Goal: Information Seeking & Learning: Learn about a topic

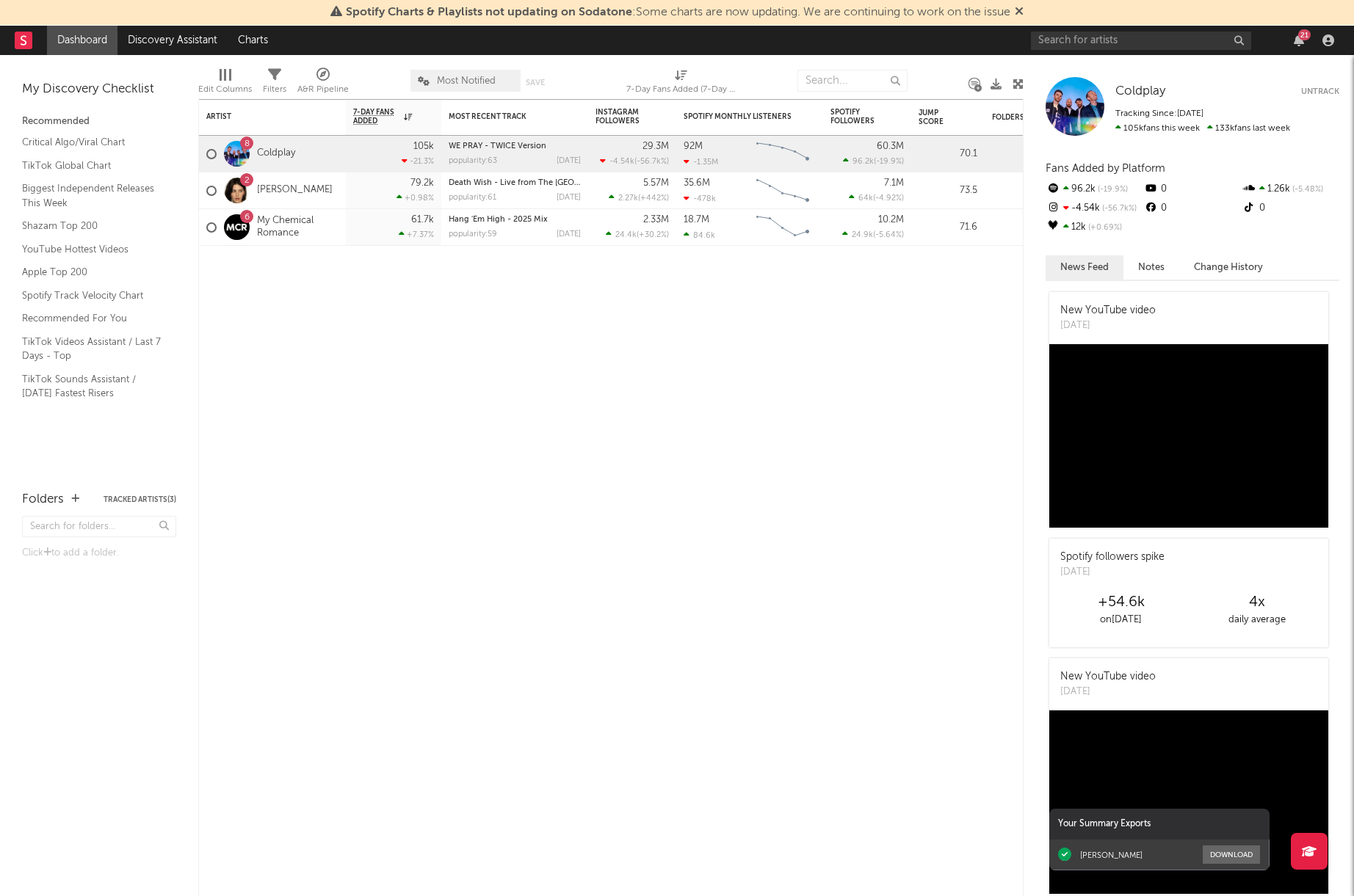
click at [460, 74] on span "Most Notified" at bounding box center [465, 80] width 110 height 22
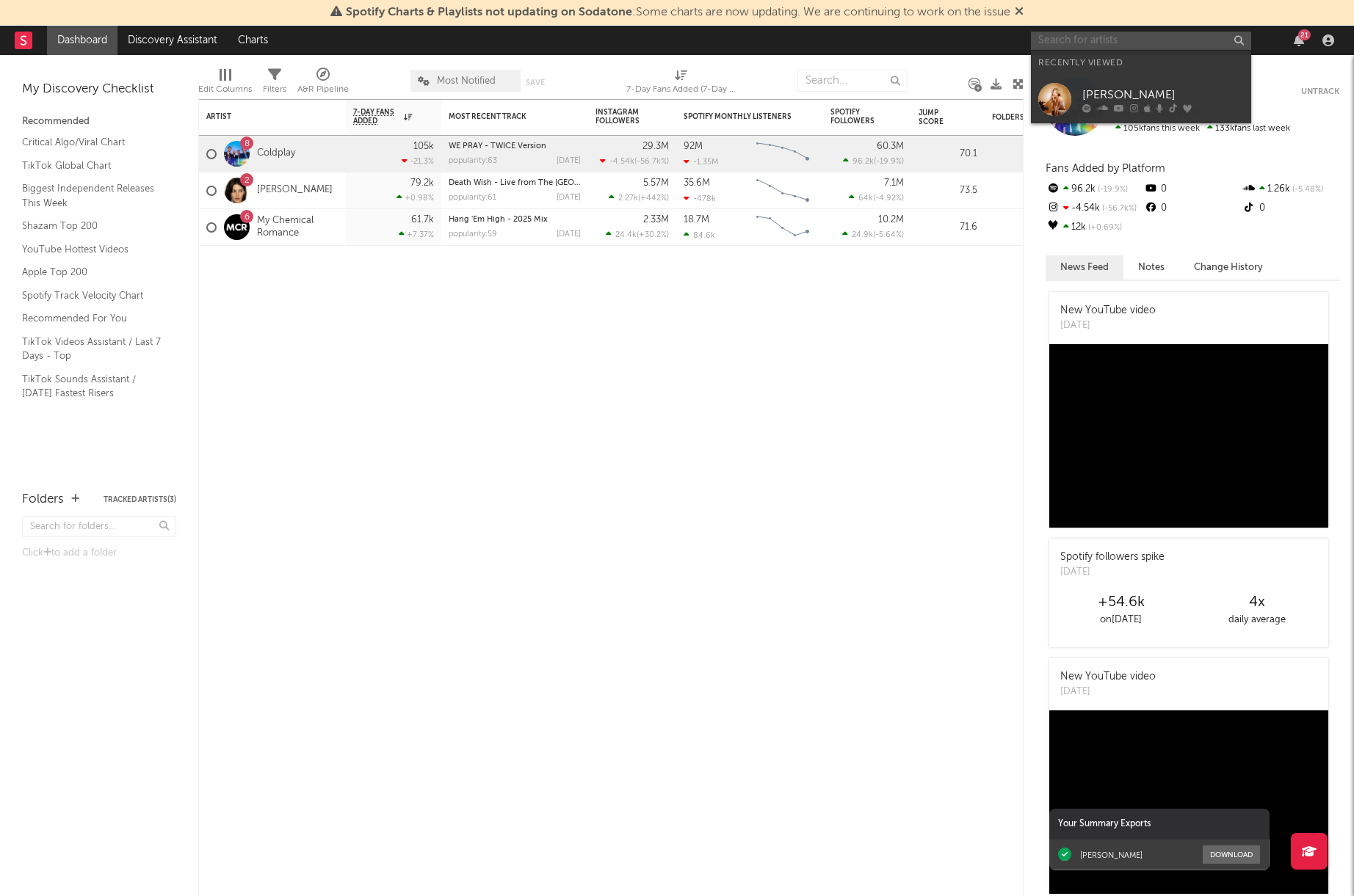
click at [1101, 35] on input "text" at bounding box center [1140, 41] width 220 height 19
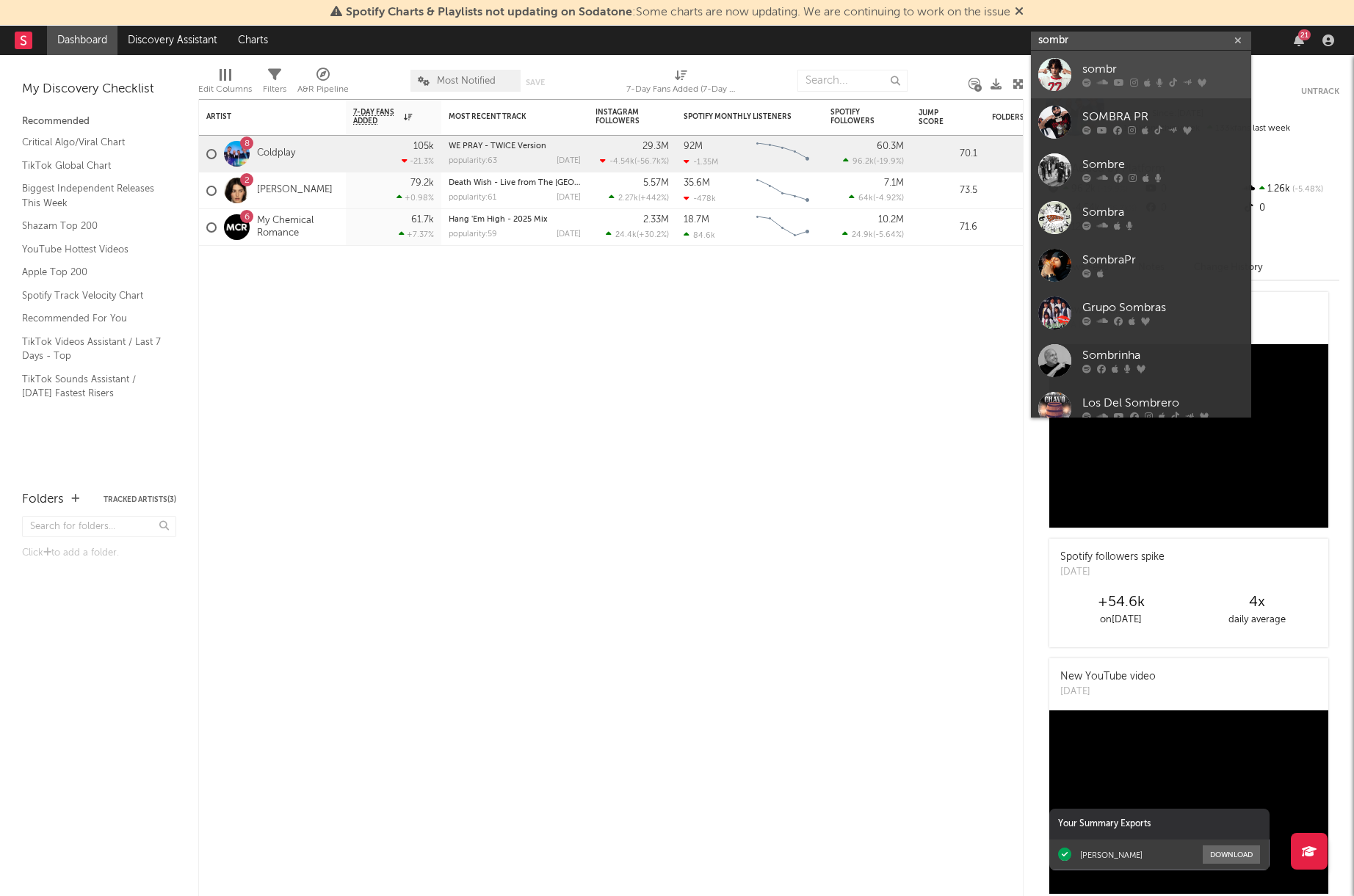
type input "sombr"
click at [1127, 64] on div "sombr" at bounding box center [1163, 70] width 162 height 18
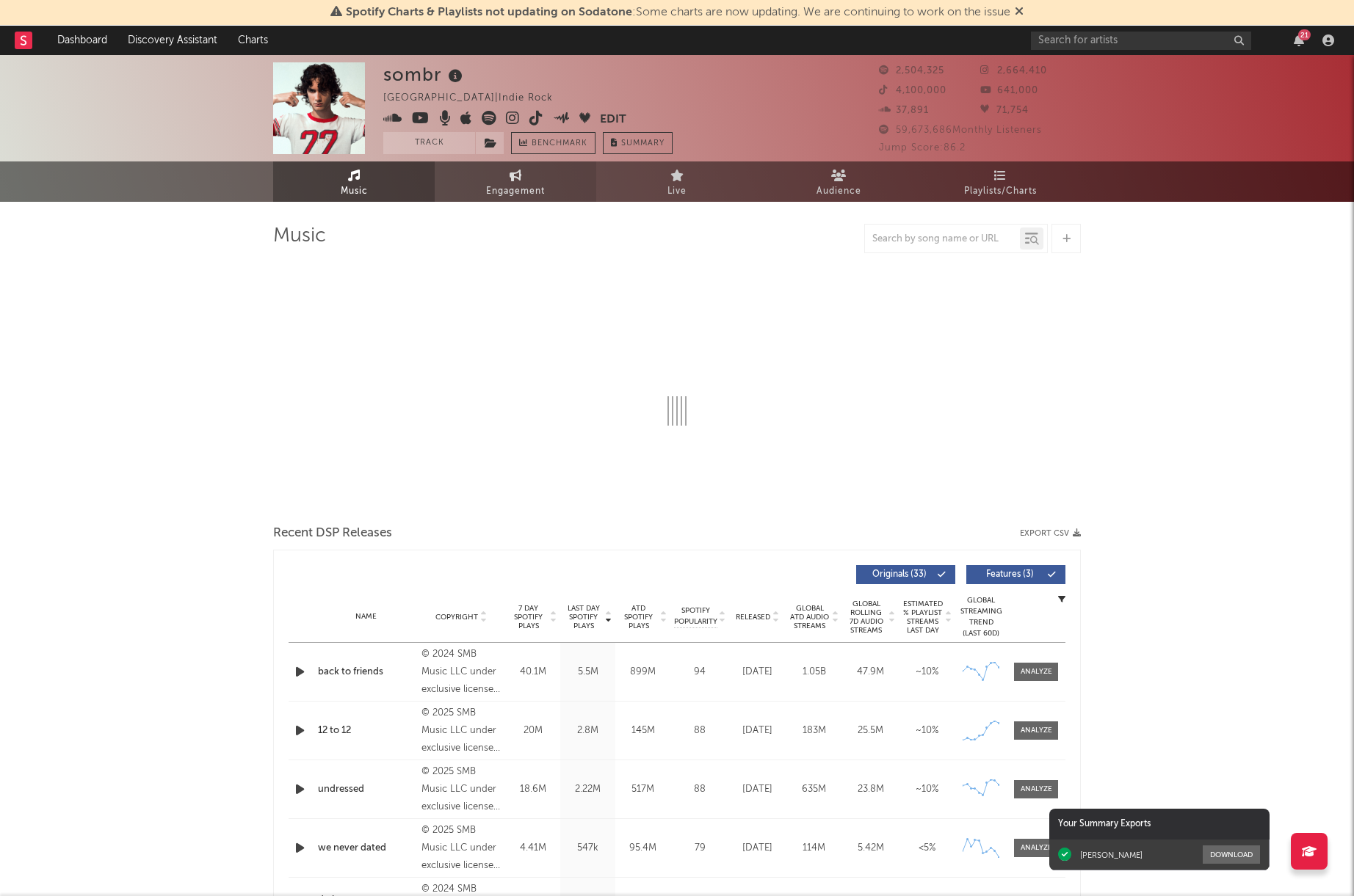
select select "6m"
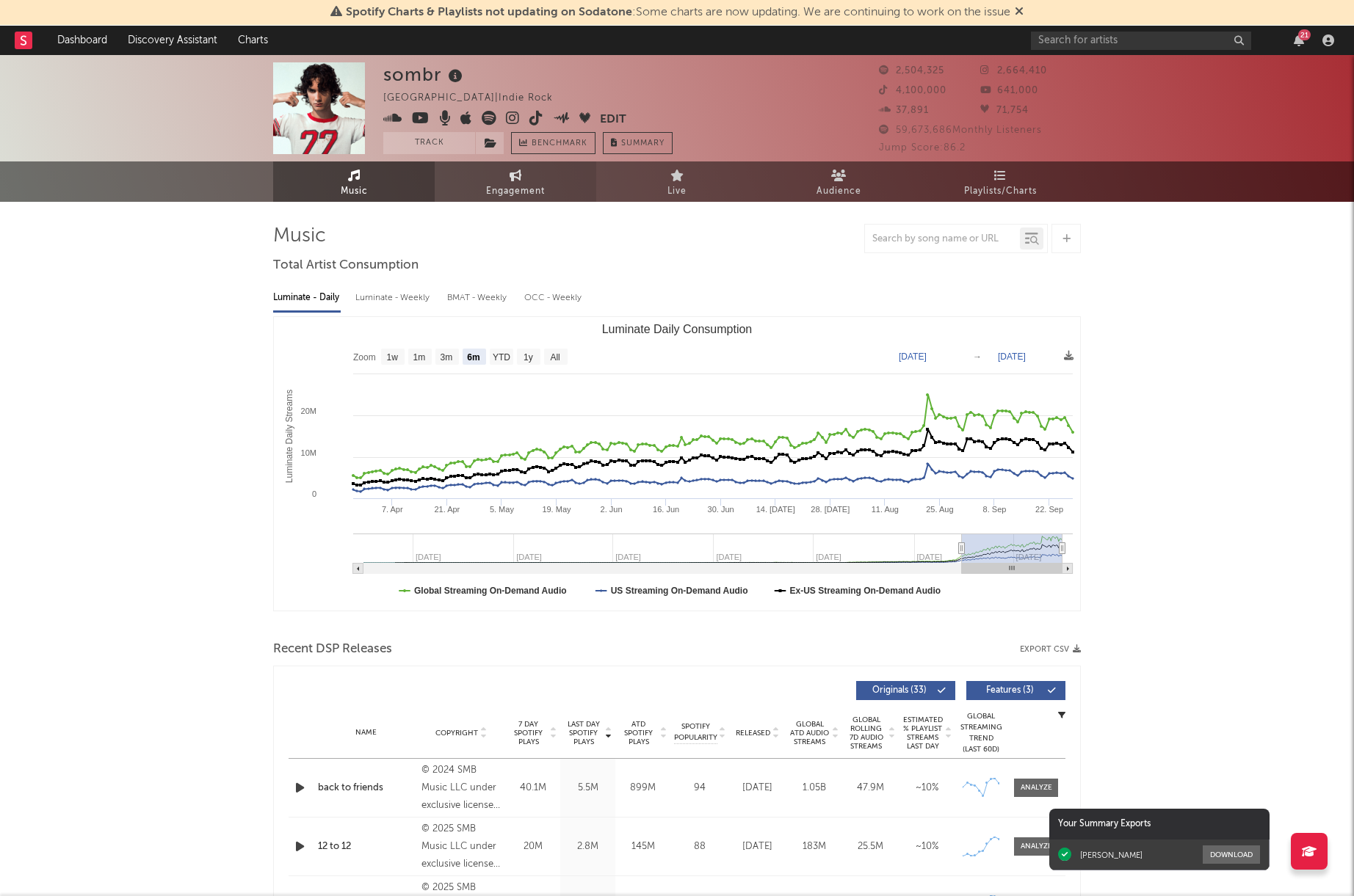
click at [503, 184] on span "Engagement" at bounding box center [515, 192] width 59 height 18
select select "1w"
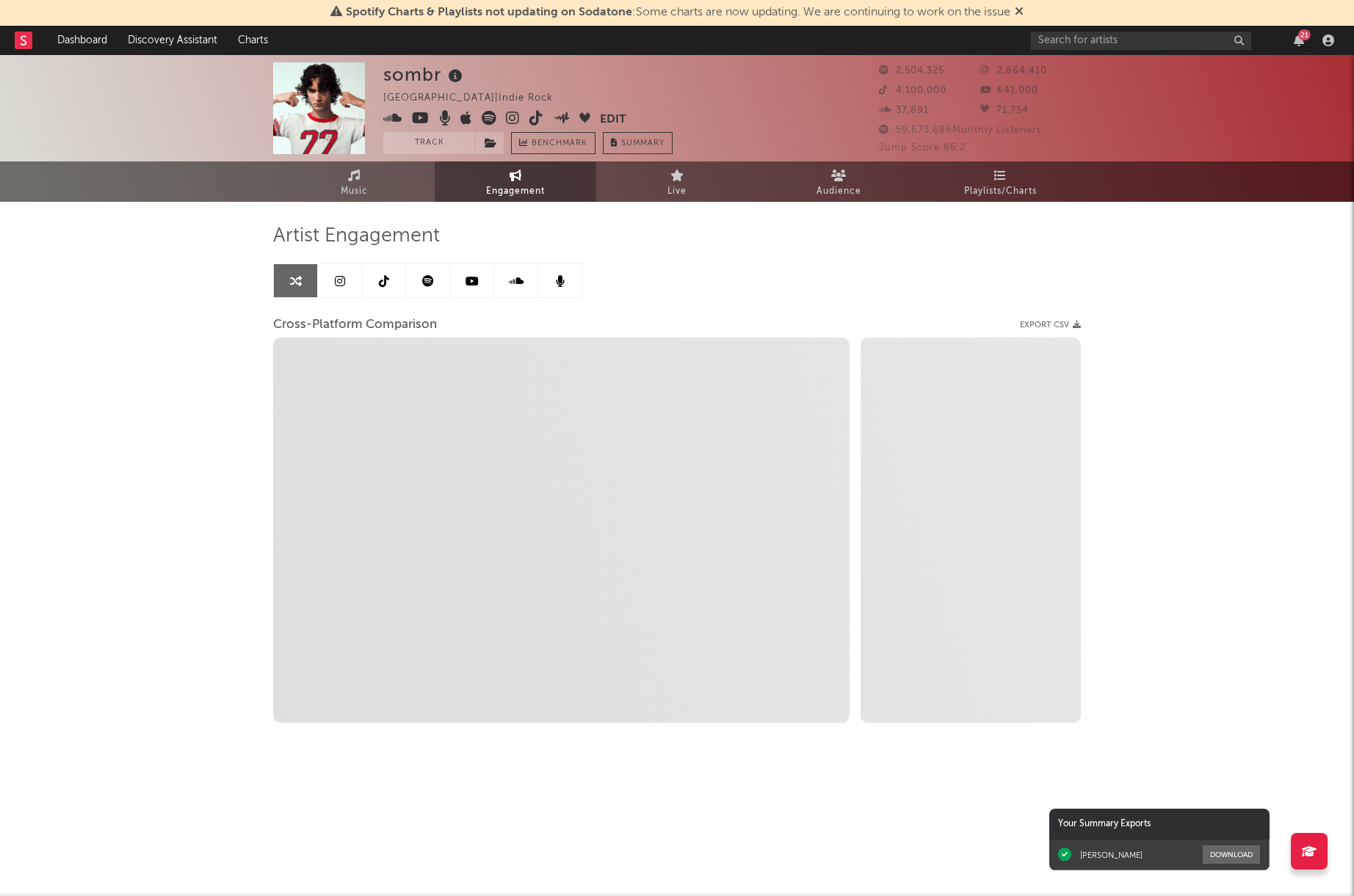
click at [374, 287] on link at bounding box center [384, 280] width 44 height 33
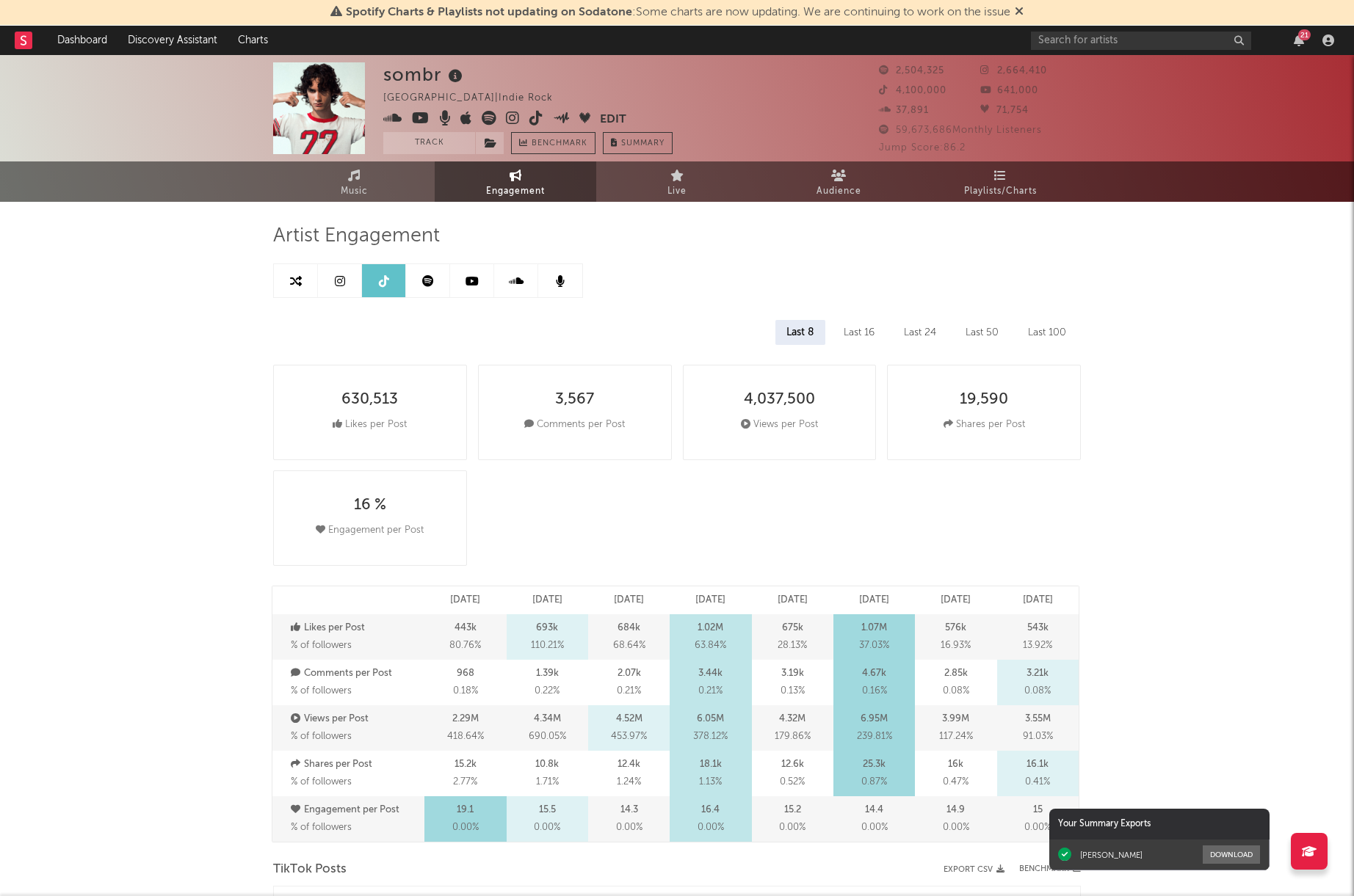
select select "6m"
click at [335, 279] on icon at bounding box center [340, 281] width 11 height 11
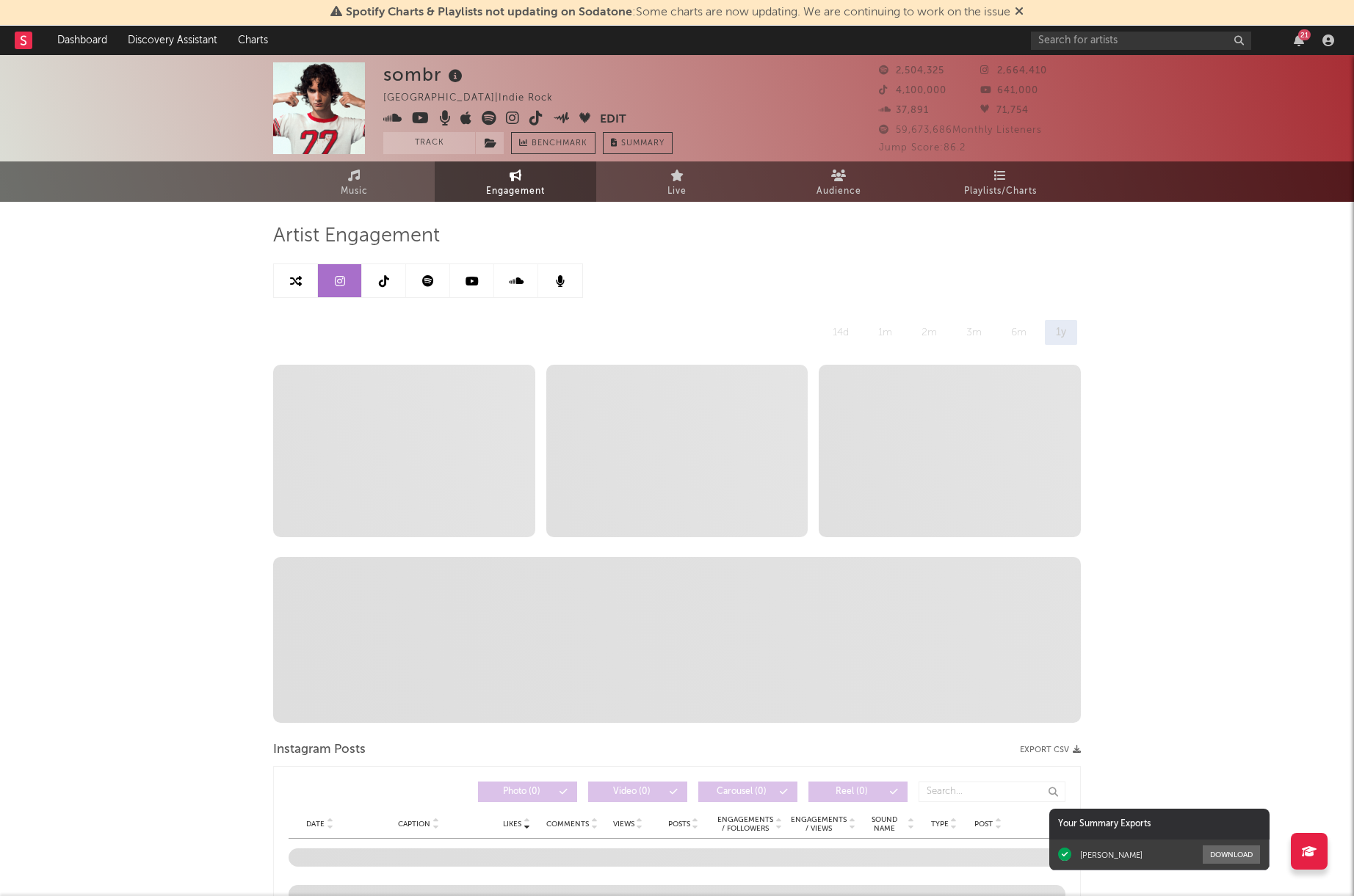
select select "6m"
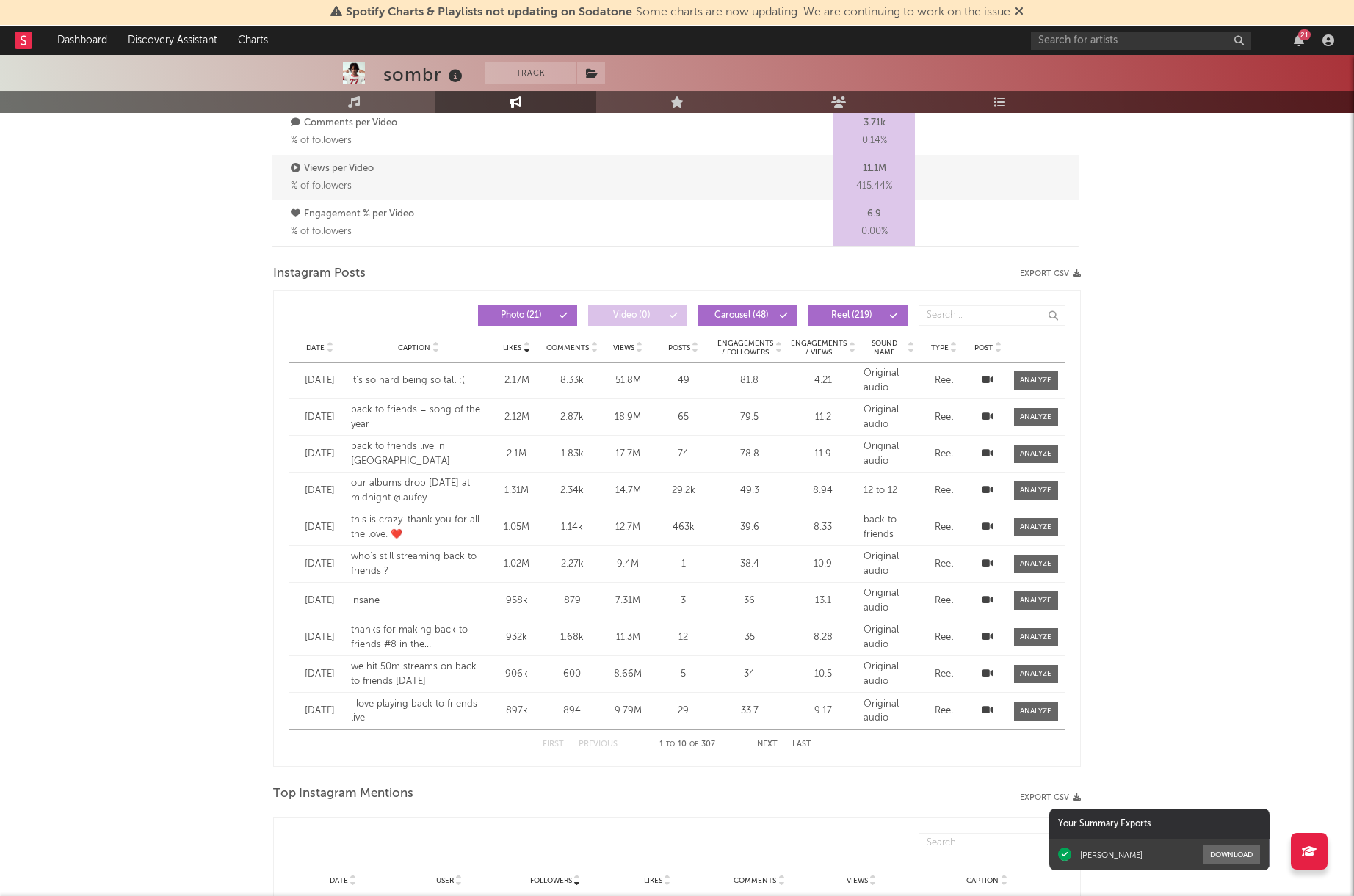
scroll to position [1073, 0]
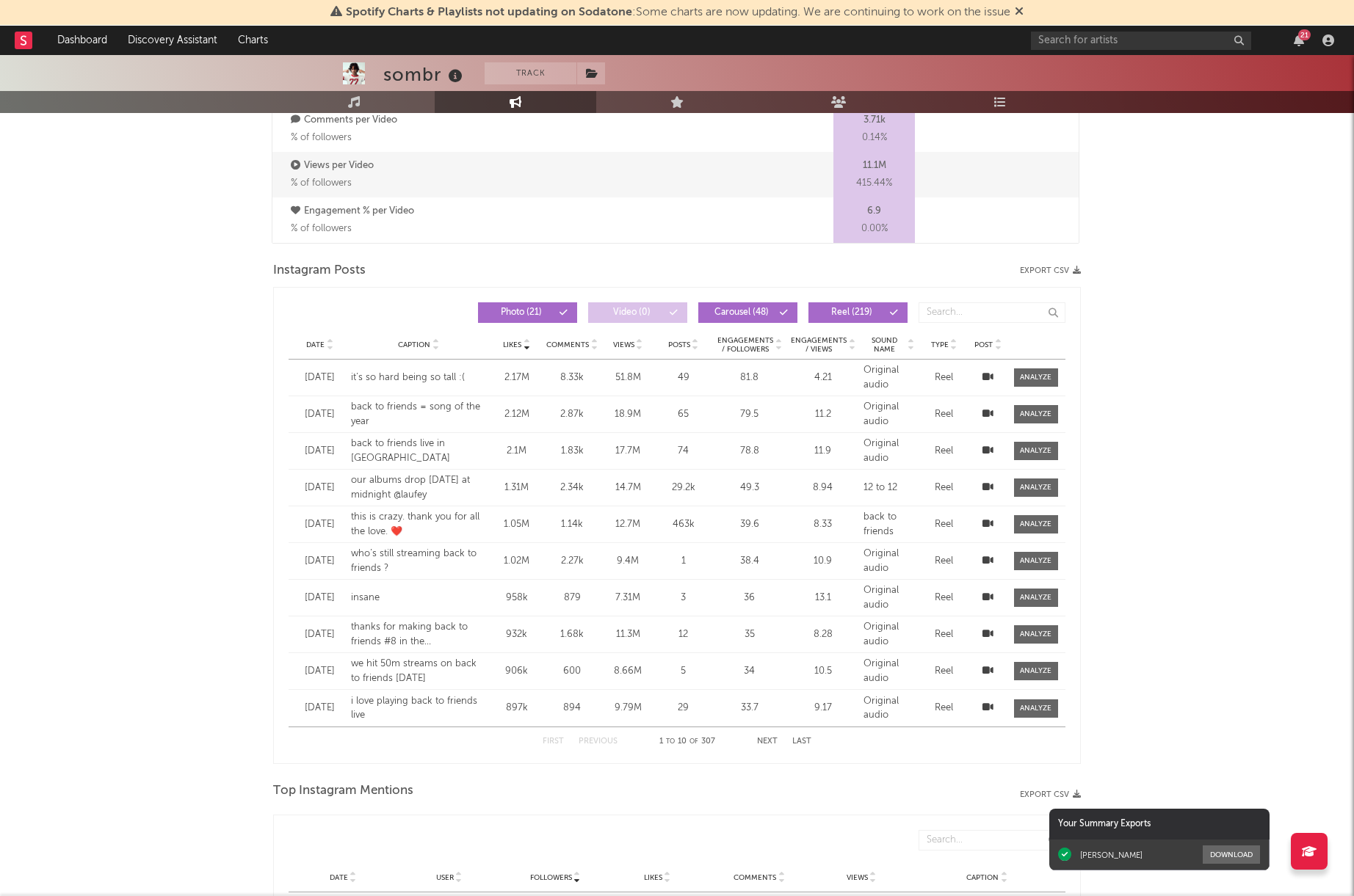
click at [325, 347] on div at bounding box center [329, 344] width 9 height 11
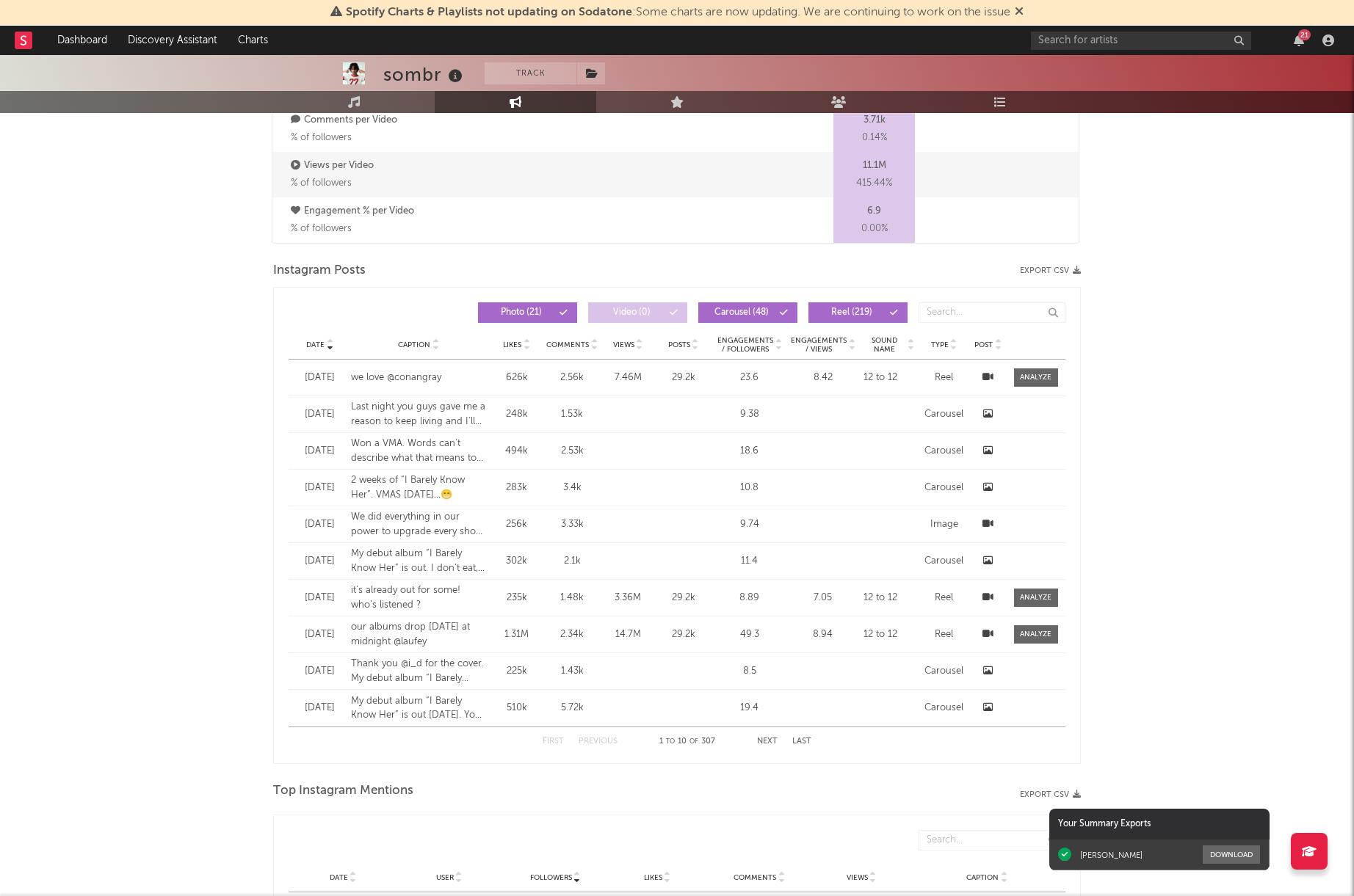
click at [633, 377] on div "7.46M" at bounding box center [628, 378] width 46 height 15
click at [980, 372] on div at bounding box center [988, 378] width 29 height 15
click at [944, 373] on div "Reel" at bounding box center [944, 378] width 44 height 15
click at [944, 373] on div "Reel" at bounding box center [944, 378] width 44 height 15
click at [425, 377] on div "we love @conangray" at bounding box center [419, 378] width 136 height 15
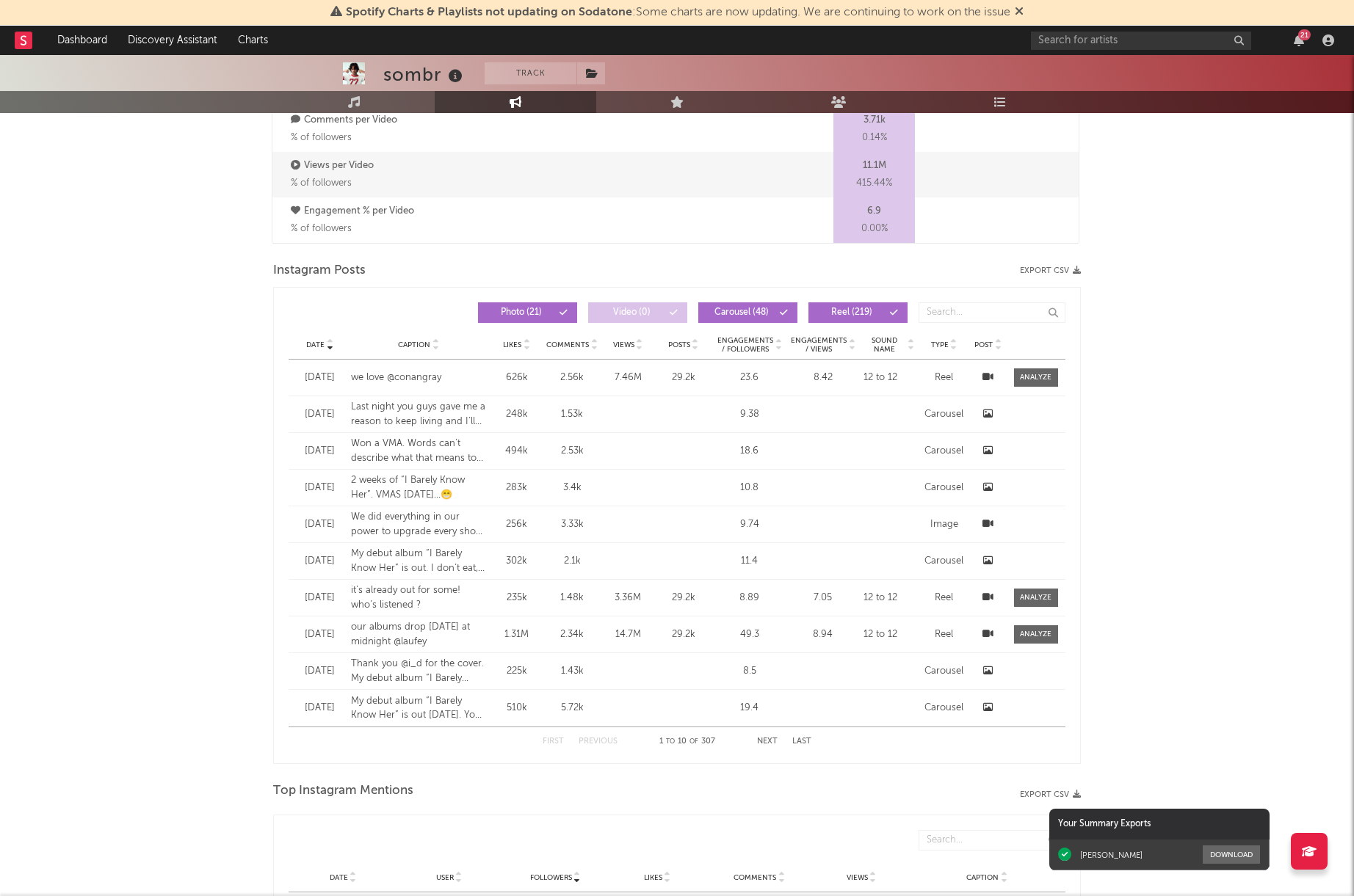
click at [612, 375] on div "7.46M" at bounding box center [628, 378] width 46 height 15
click at [987, 377] on icon at bounding box center [988, 377] width 11 height 10
